Goal: Check status

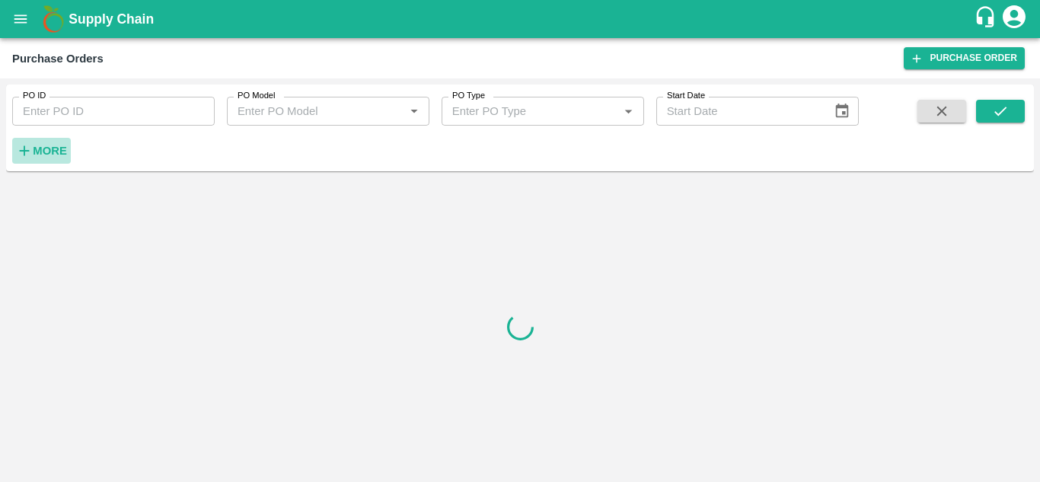
click at [37, 155] on strong "More" at bounding box center [50, 151] width 34 height 12
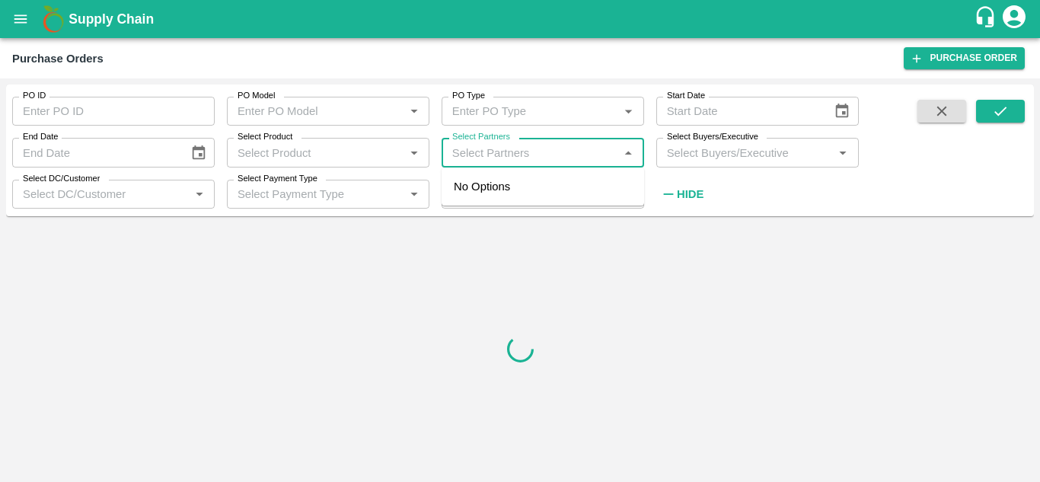
click at [511, 144] on input "Select Partners" at bounding box center [530, 152] width 168 height 20
paste input "[PERSON_NAME]"
type input "[PERSON_NAME]"
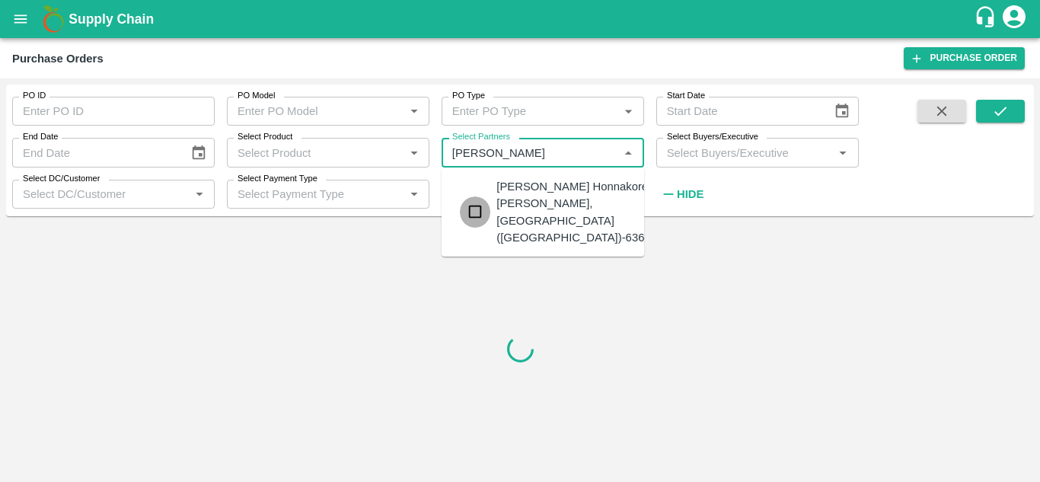
click at [474, 200] on input "checkbox" at bounding box center [475, 211] width 30 height 30
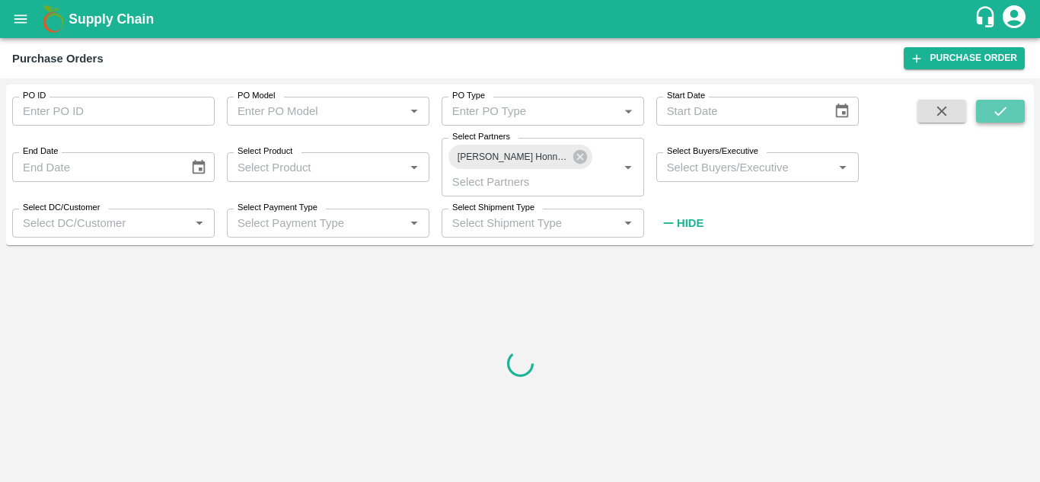
click at [996, 116] on icon "submit" at bounding box center [1000, 111] width 17 height 17
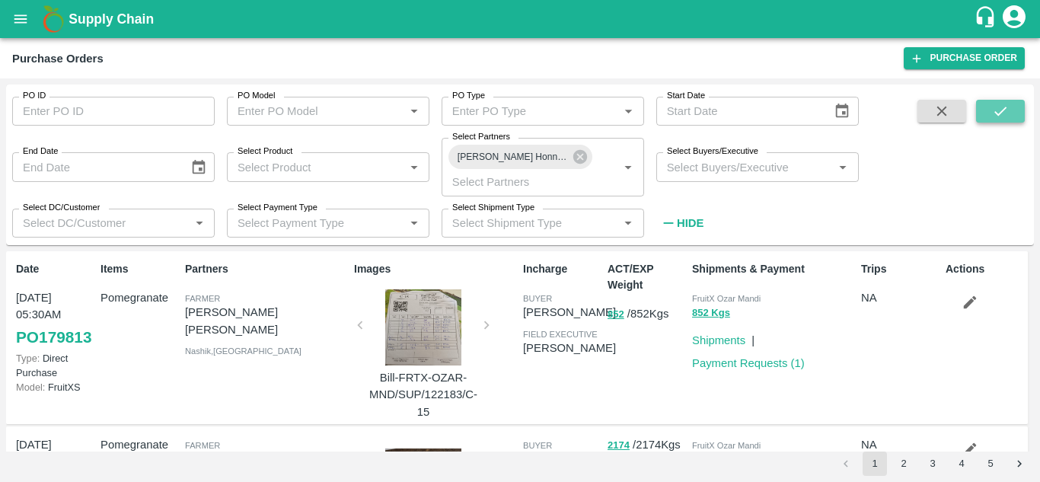
click at [1003, 120] on button "submit" at bounding box center [1000, 111] width 49 height 23
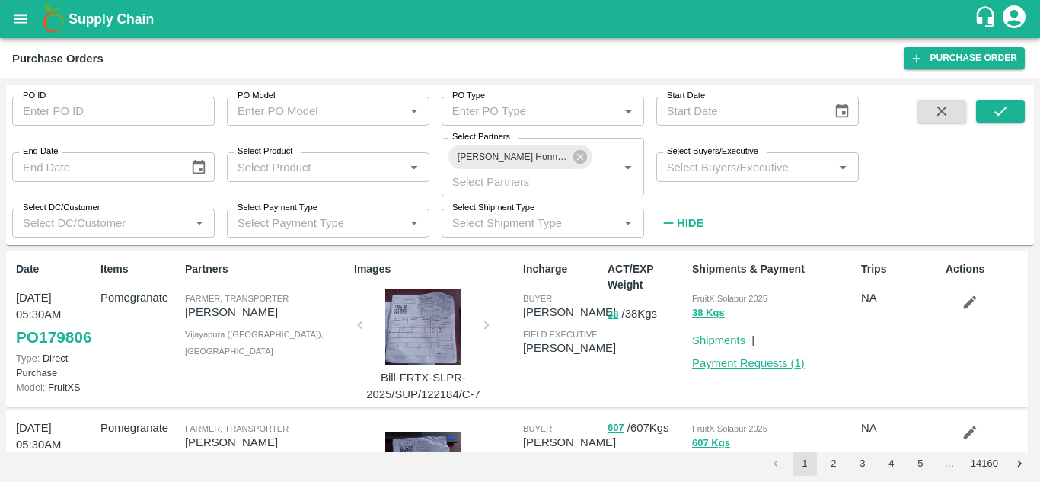
click at [724, 362] on link "Payment Requests ( 1 )" at bounding box center [748, 363] width 113 height 12
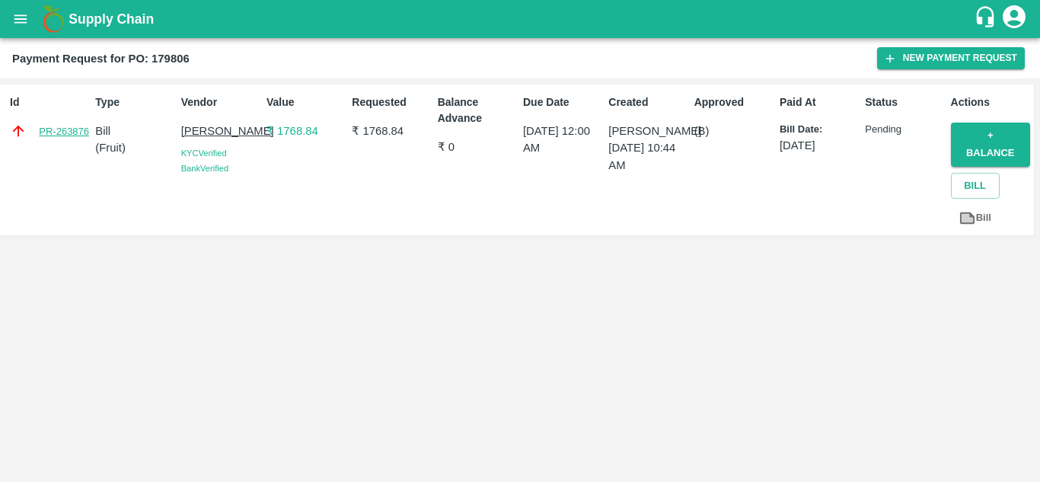
click at [69, 132] on link "PR-263876" at bounding box center [64, 131] width 50 height 15
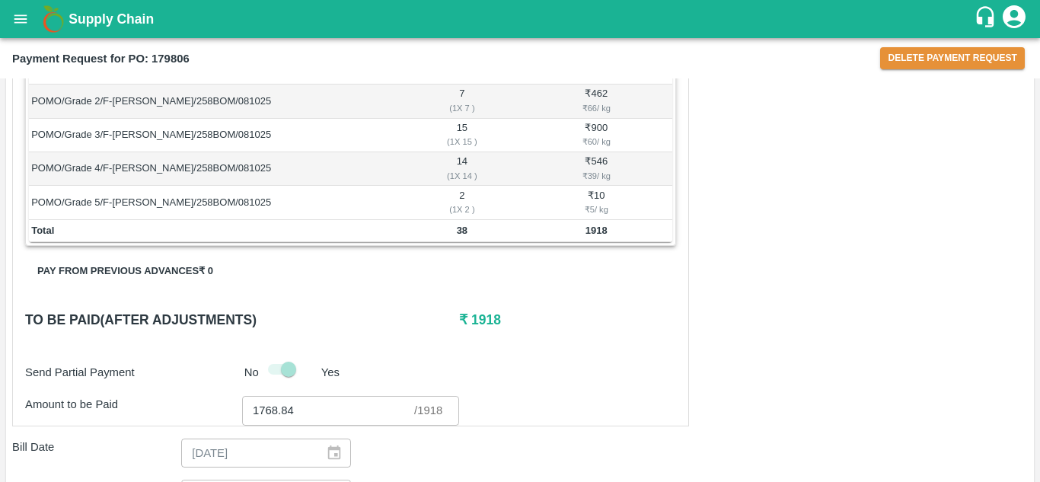
scroll to position [281, 0]
